Goal: Information Seeking & Learning: Learn about a topic

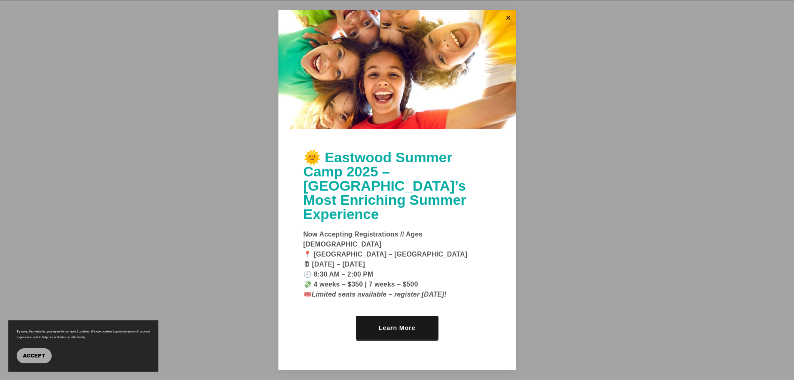
scroll to position [518, 0]
click at [31, 355] on span "Accept" at bounding box center [34, 356] width 23 height 6
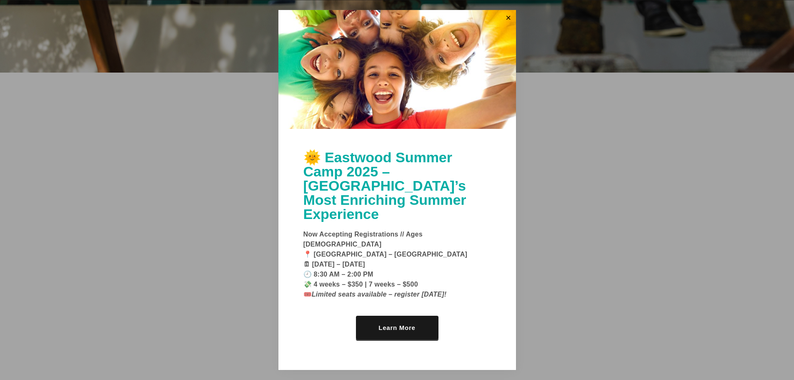
scroll to position [310, 0]
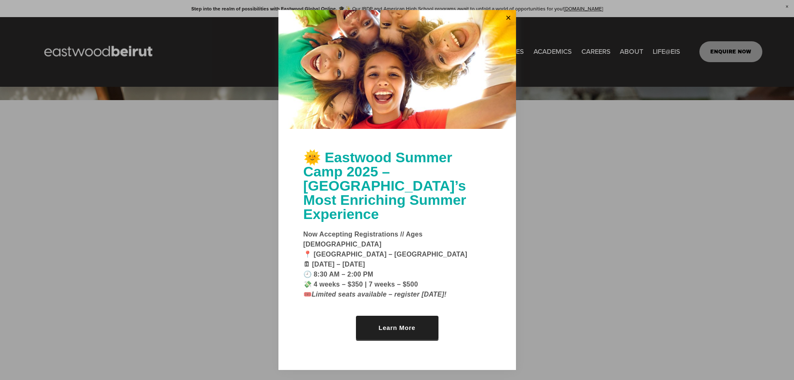
click at [408, 315] on link "Learn More" at bounding box center [397, 327] width 83 height 24
click at [508, 25] on link "Close" at bounding box center [508, 17] width 13 height 13
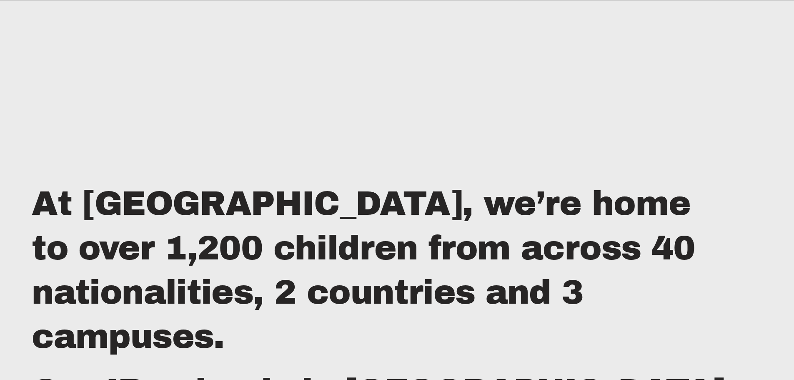
scroll to position [893, 0]
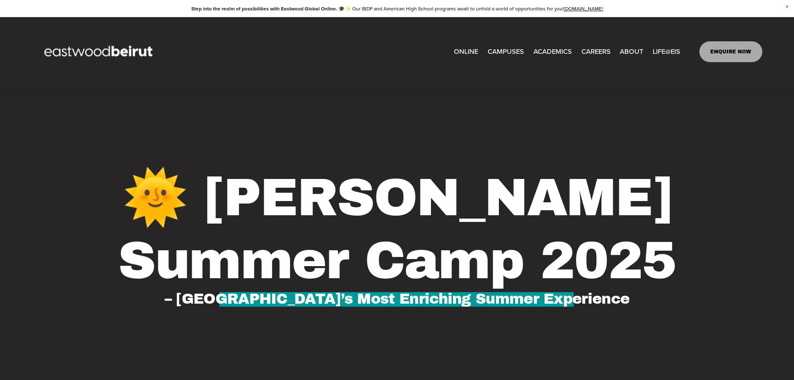
click at [0, 0] on link "EASTWOOD COLLEGE KAFARSHIMA" at bounding box center [0, 0] width 0 height 0
